Goal: Task Accomplishment & Management: Manage account settings

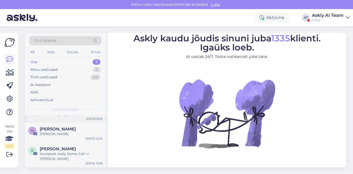
scroll to position [37, 0]
click at [66, 127] on span "Hans Niinemäe" at bounding box center [58, 129] width 36 height 5
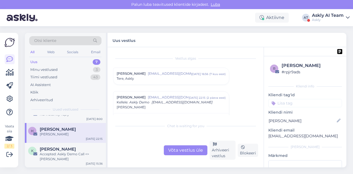
scroll to position [28, 0]
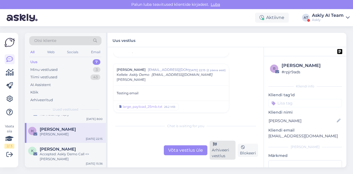
click at [213, 150] on div "Arhiveeri vestlus" at bounding box center [223, 150] width 26 height 19
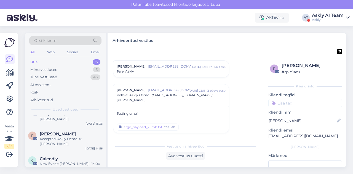
scroll to position [57, 0]
click at [65, 137] on div "Accepted: Askly Demo <> Rainer Ploom" at bounding box center [71, 142] width 63 height 10
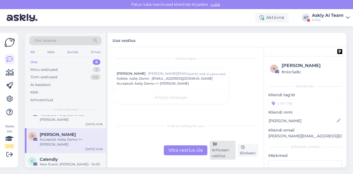
click at [218, 157] on div "Arhiveeri vestlus" at bounding box center [223, 150] width 26 height 19
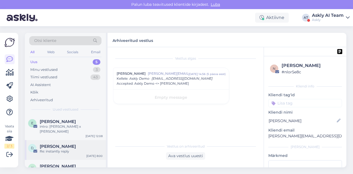
scroll to position [57, 0]
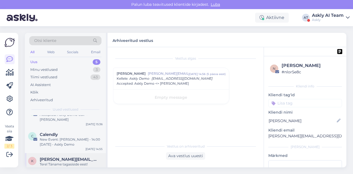
click at [63, 162] on div "Tere! Täname tagasiside eest! Edastame selle arendusmeeskonnale. Kirjavigade pa…" at bounding box center [71, 167] width 63 height 10
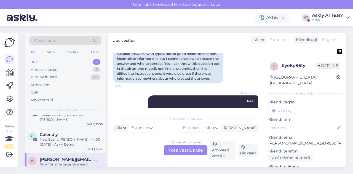
scroll to position [915, 0]
click at [220, 147] on div "Arhiveeri vestlus" at bounding box center [223, 150] width 26 height 19
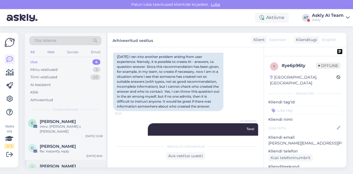
scroll to position [32, 0]
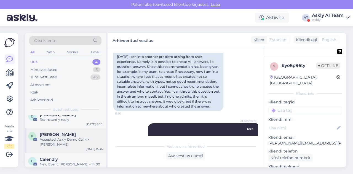
click at [58, 141] on div "K Karl Mustjõgi Accepted: Askly Demo Call <> Raul Sep 4 15:36" at bounding box center [65, 140] width 81 height 25
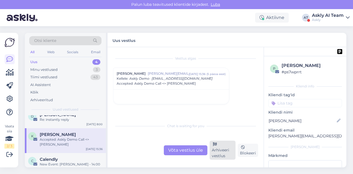
click at [222, 149] on div "Arhiveeri vestlus" at bounding box center [223, 150] width 26 height 19
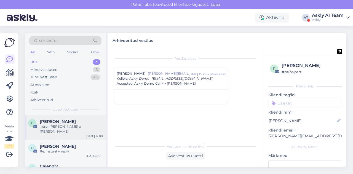
click at [67, 121] on span "Elena Lehmann" at bounding box center [58, 121] width 36 height 5
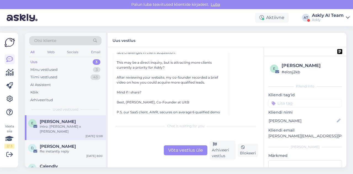
scroll to position [94, 0]
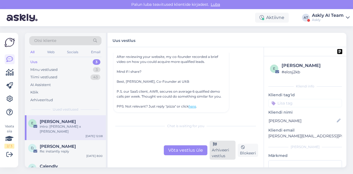
click at [219, 150] on div "Arhiveeri vestlus" at bounding box center [223, 150] width 26 height 19
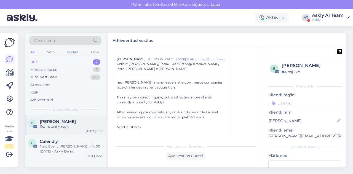
click at [73, 127] on div "Re: instantly reply" at bounding box center [71, 126] width 63 height 5
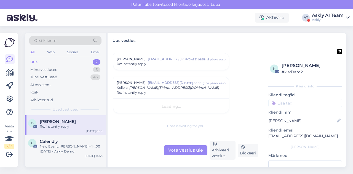
scroll to position [39, 0]
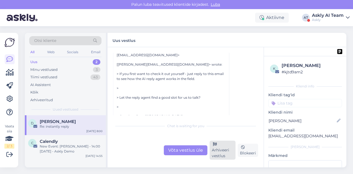
click at [230, 157] on div "Arhiveeri vestlus" at bounding box center [223, 150] width 26 height 19
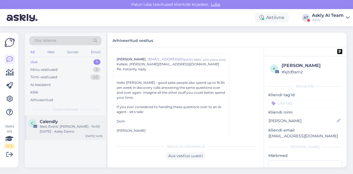
click at [55, 130] on div "New Event: Rainer Ploom - 14:00 Mon, 15 Sep 2025 - Askly Demo" at bounding box center [71, 129] width 63 height 10
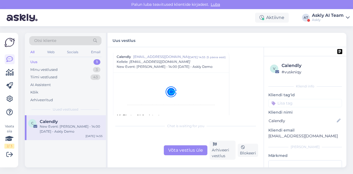
scroll to position [2367, 0]
click at [228, 147] on div "Arhiveeri vestlus" at bounding box center [223, 150] width 26 height 19
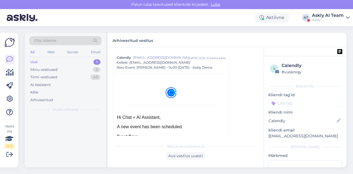
scroll to position [2347, 0]
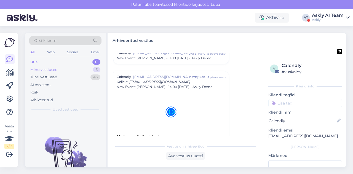
click at [54, 69] on div "Minu vestlused" at bounding box center [43, 70] width 27 height 6
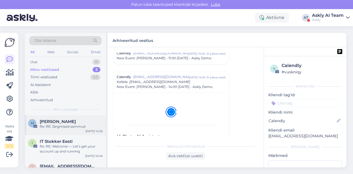
click at [77, 124] on div "Re: RE: Järgmised sammud" at bounding box center [71, 126] width 63 height 5
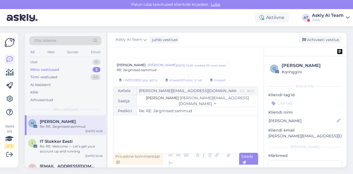
scroll to position [203, 0]
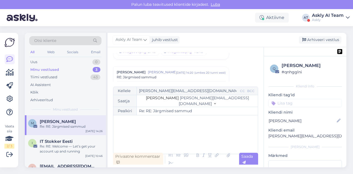
click at [173, 76] on div "RE: Järgmised sammud" at bounding box center [171, 77] width 109 height 5
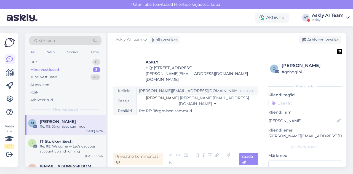
scroll to position [894, 0]
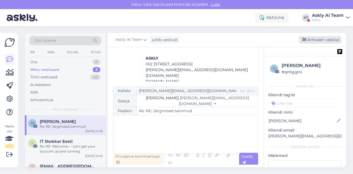
click at [322, 39] on div "Arhiveeri vestlus" at bounding box center [320, 39] width 43 height 7
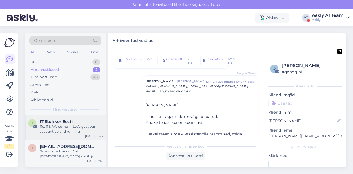
click at [70, 125] on div "Re: RE: Welcome — Let’s get your account up and running" at bounding box center [71, 129] width 63 height 10
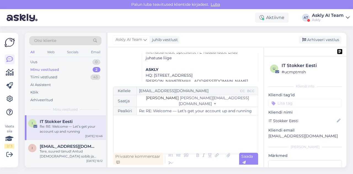
scroll to position [230, 0]
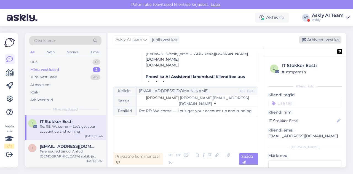
click at [329, 40] on div "Arhiveeri vestlus" at bounding box center [320, 39] width 43 height 7
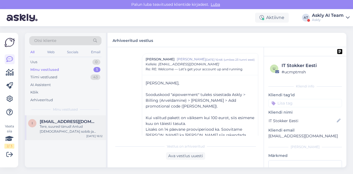
click at [52, 126] on div "Tere, suured tänud! Antud hind sobib ja kinnitame eripakkumise. Võime teha täie…" at bounding box center [71, 129] width 63 height 10
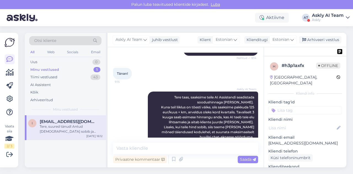
scroll to position [514, 0]
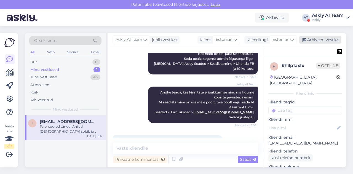
click at [310, 40] on div "Arhiveeri vestlus" at bounding box center [320, 39] width 43 height 7
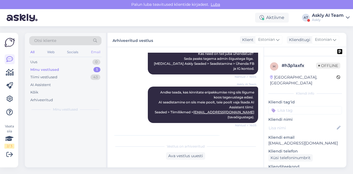
click at [91, 50] on div "Email" at bounding box center [96, 52] width 12 height 7
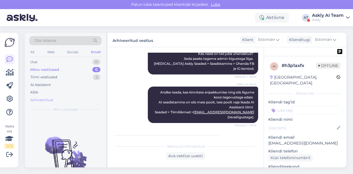
click at [46, 100] on div "Arhiveeritud" at bounding box center [41, 100] width 23 height 6
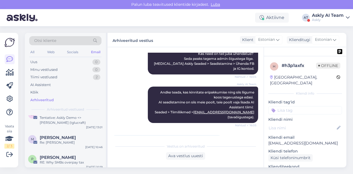
scroll to position [193, 0]
click at [60, 140] on div "Re: Kiire küsimus" at bounding box center [71, 142] width 63 height 5
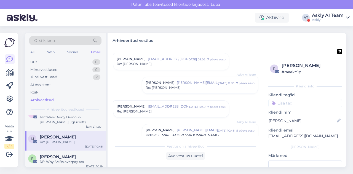
scroll to position [62, 0]
click at [177, 108] on span "ukstuhatasja@gmail.com" at bounding box center [168, 106] width 41 height 5
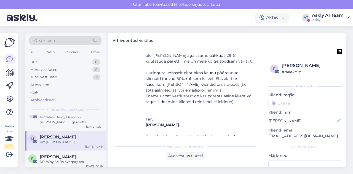
scroll to position [513, 0]
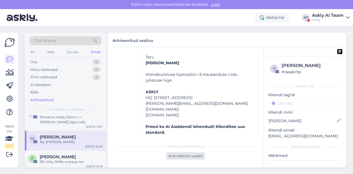
click at [183, 155] on div "Ava vestlus uuesti" at bounding box center [185, 155] width 39 height 7
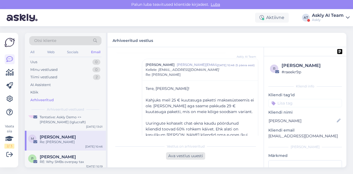
scroll to position [0, 0]
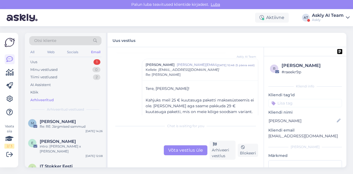
click at [178, 151] on div "Võta vestlus üle" at bounding box center [186, 150] width 44 height 10
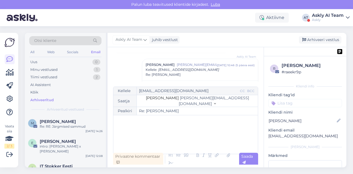
click at [174, 125] on div "﻿" at bounding box center [185, 134] width 139 height 33
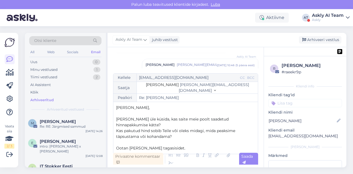
click at [170, 165] on div "Vestlus algas martin soorand ukstuhatasja@gmail.com aug 7 16:08 ( umbes ühe kuu…" at bounding box center [186, 107] width 156 height 120
click at [171, 163] on icon at bounding box center [171, 164] width 8 height 8
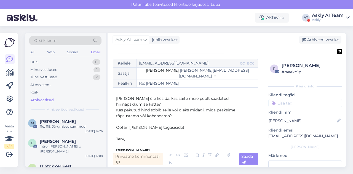
scroll to position [7, 0]
click at [117, 148] on p "Sandra Roosna" at bounding box center [185, 151] width 139 height 6
click at [120, 134] on p "﻿" at bounding box center [185, 133] width 139 height 6
click at [129, 127] on span "Ootan Teie tagasisidet." at bounding box center [150, 127] width 69 height 5
drag, startPoint x: 168, startPoint y: 128, endPoint x: 114, endPoint y: 126, distance: 53.9
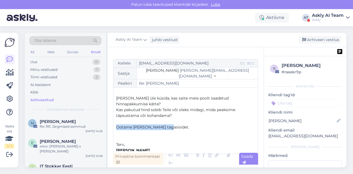
click at [114, 126] on div "Kellele ukstuhatasja@gmail.com CC BCC Saatja Sandra Roosna sandra.roosna@askly.…" at bounding box center [185, 106] width 145 height 95
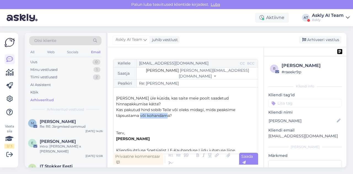
drag, startPoint x: 140, startPoint y: 115, endPoint x: 169, endPoint y: 114, distance: 28.7
click at [169, 114] on span "Kas pakutud hind sobib Teile või oleks midagi, mida peaksime täpsustama või koh…" at bounding box center [176, 112] width 120 height 11
click at [169, 114] on p "Kas pakutud hind sobib Teile või oleks midagi, mida peaksime täpsustama?" at bounding box center [185, 113] width 139 height 12
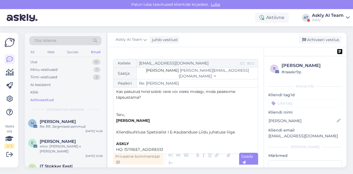
scroll to position [55, 0]
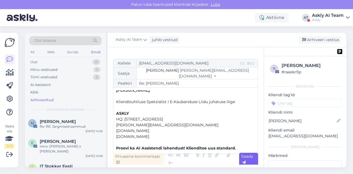
click at [242, 159] on div "Saada" at bounding box center [248, 159] width 19 height 13
type input "Re: Re: Kiire küsimus"
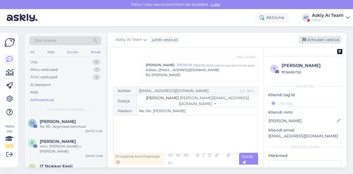
click at [321, 41] on div "Arhiveeri vestlus" at bounding box center [320, 39] width 43 height 7
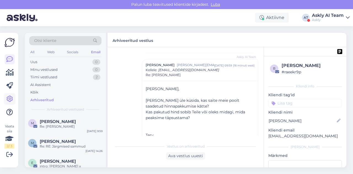
click at [8, 97] on icon at bounding box center [9, 99] width 7 height 7
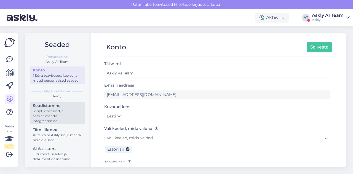
click at [54, 114] on div "Script, õpetused ja sotsiaalmeedia integreerimine" at bounding box center [58, 116] width 50 height 15
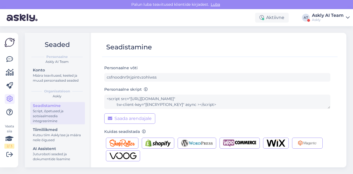
scroll to position [44, 0]
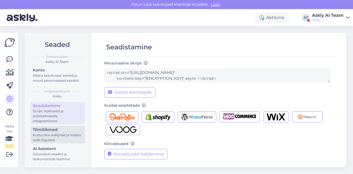
click at [59, 131] on div "Tiimiliikmed" at bounding box center [58, 130] width 50 height 6
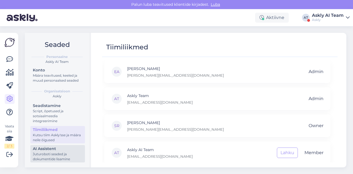
click at [52, 152] on div "Juturoboti seaded ja dokumentide lisamine" at bounding box center [58, 157] width 50 height 10
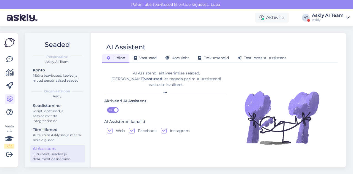
click at [319, 16] on div "Askly AI Team" at bounding box center [328, 15] width 32 height 4
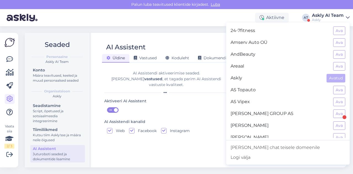
scroll to position [18, 0]
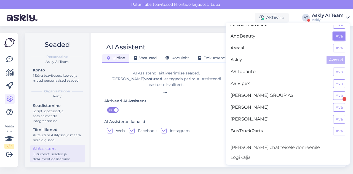
click at [336, 39] on button "Ava" at bounding box center [340, 36] width 12 height 9
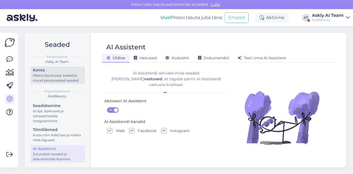
click at [60, 78] on div "Määra teavitused, keeled ja muud personaalsed seaded" at bounding box center [58, 78] width 50 height 10
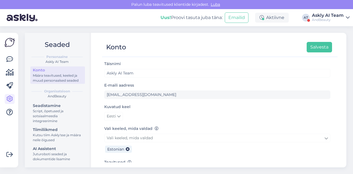
scroll to position [41, 0]
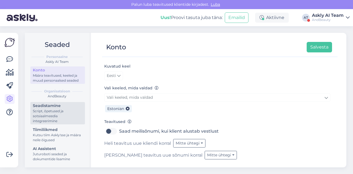
click at [49, 110] on div "Script, õpetused ja sotsiaalmeedia integreerimine" at bounding box center [58, 116] width 50 height 15
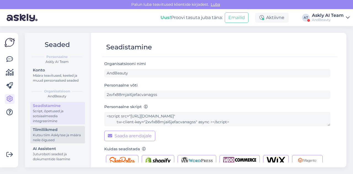
click at [49, 133] on div "Kutsu tiim Askly'sse ja määra neile õigused" at bounding box center [58, 138] width 50 height 10
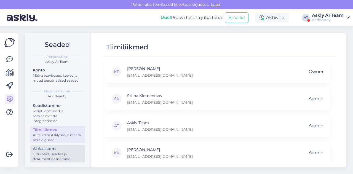
click at [49, 154] on div "Juturoboti seaded ja dokumentide lisamine" at bounding box center [58, 157] width 50 height 10
